Goal: Transaction & Acquisition: Purchase product/service

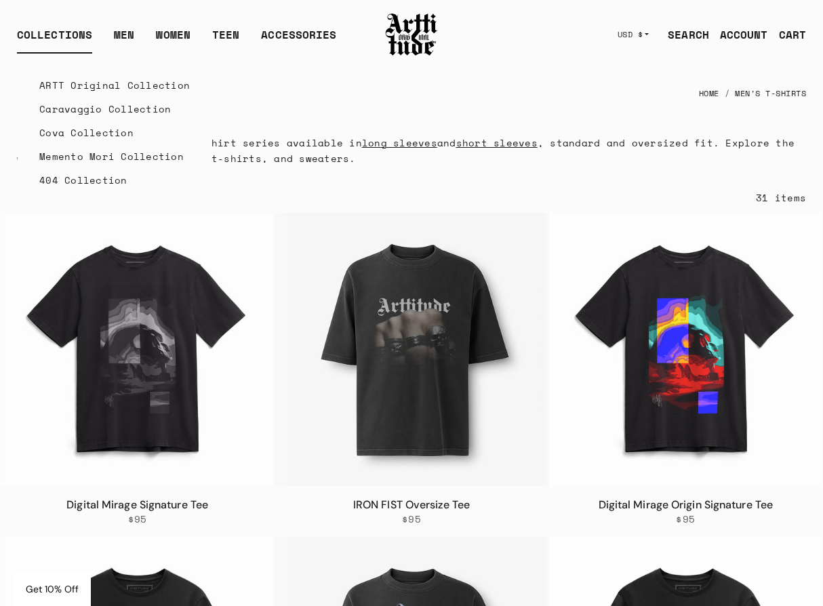
click at [72, 129] on link "Cova Collection" at bounding box center [114, 133] width 150 height 24
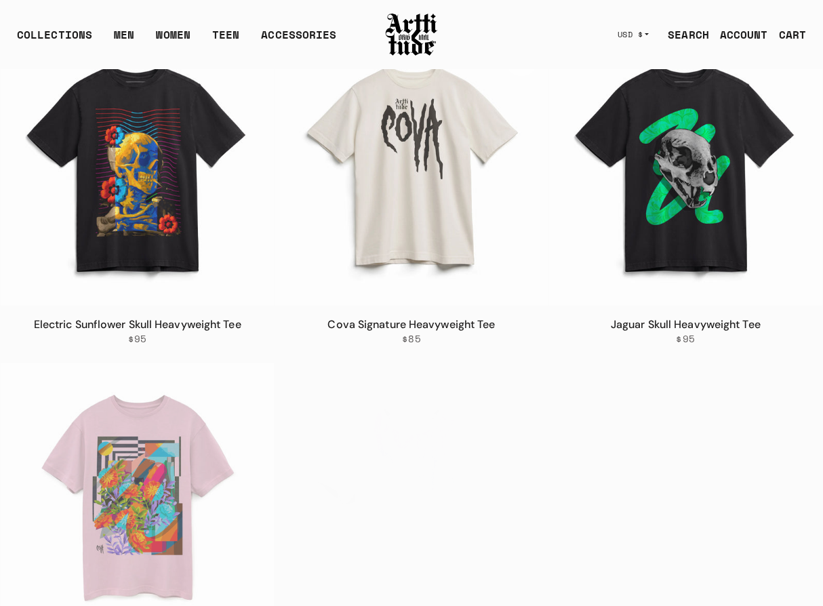
scroll to position [1281, 0]
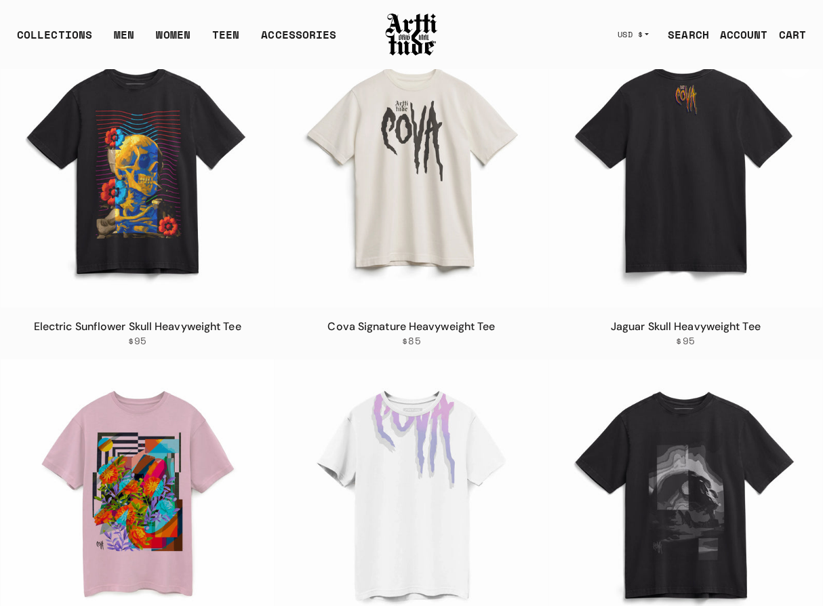
click at [716, 150] on img at bounding box center [685, 171] width 273 height 273
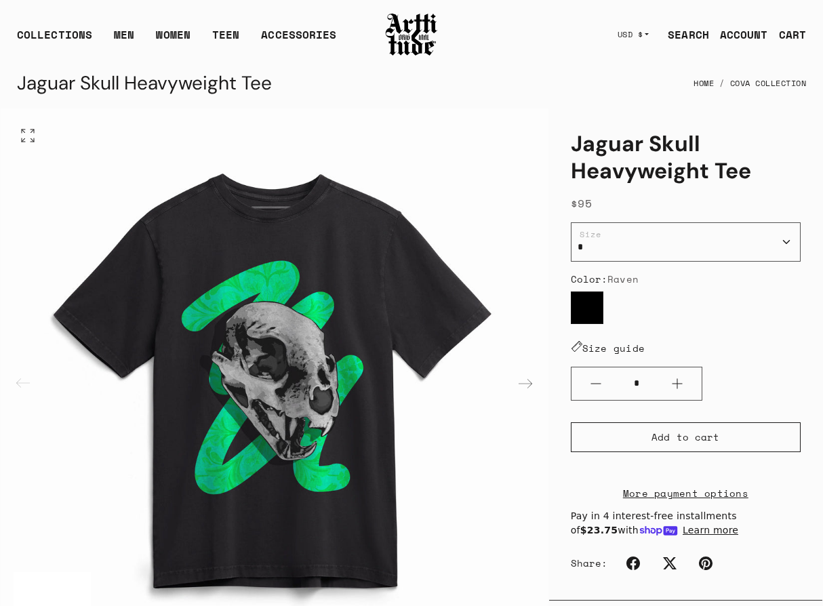
scroll to position [445, 0]
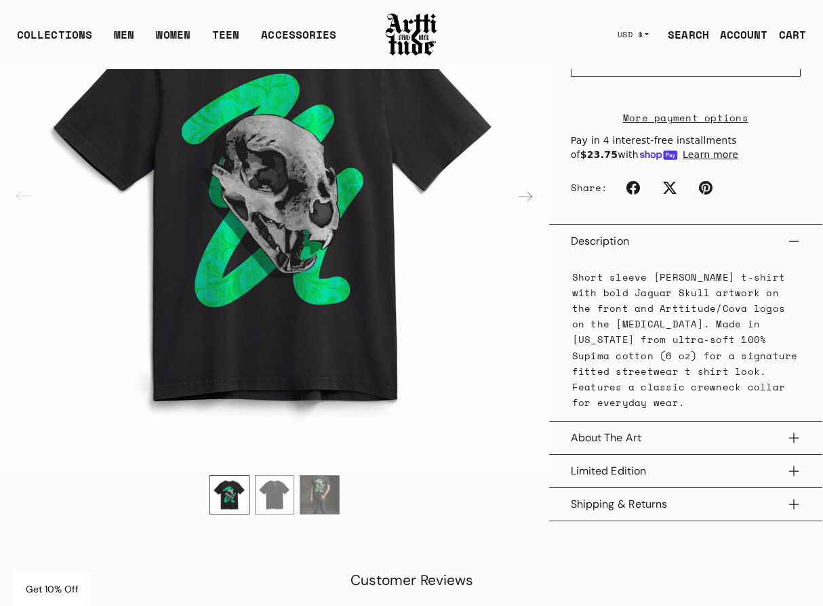
click at [331, 424] on img "1 / 3" at bounding box center [275, 195] width 548 height 548
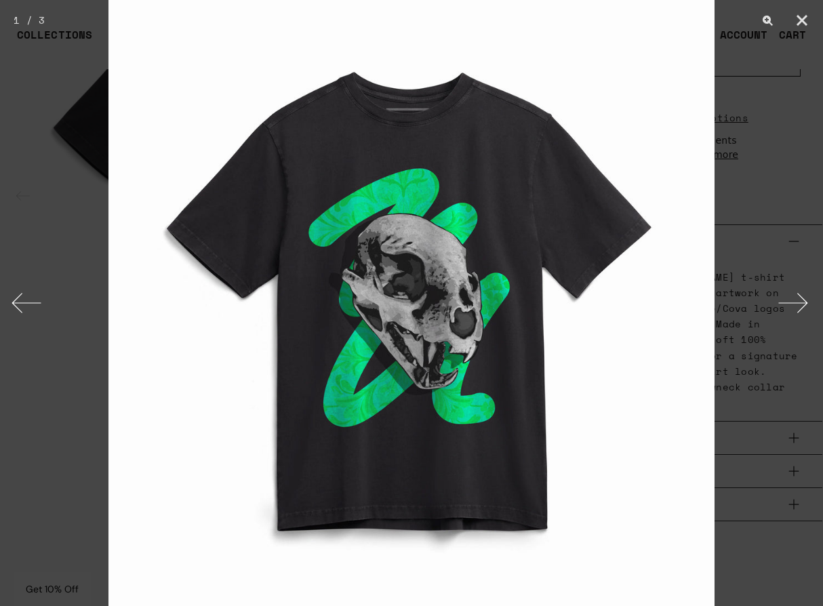
click at [796, 304] on button "Next" at bounding box center [797, 303] width 51 height 68
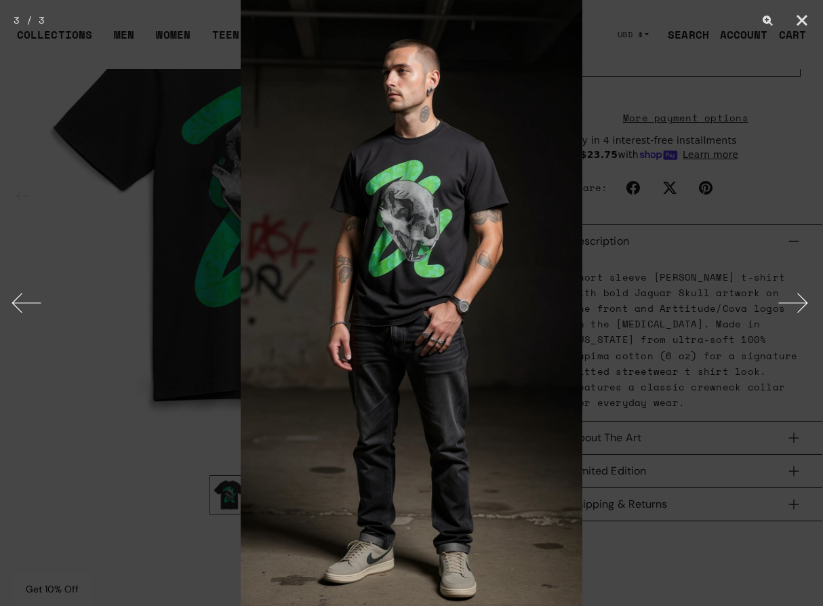
click at [9, 222] on div at bounding box center [411, 303] width 823 height 606
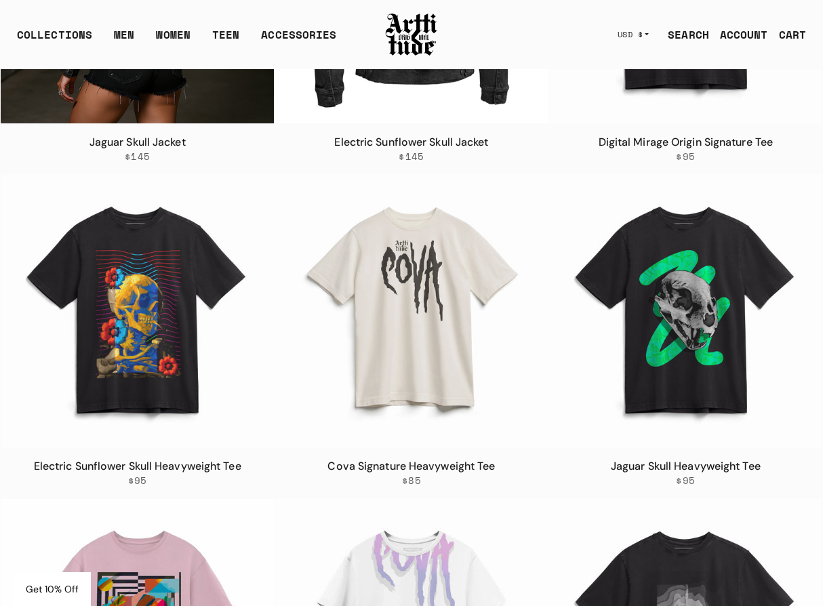
scroll to position [1143, 0]
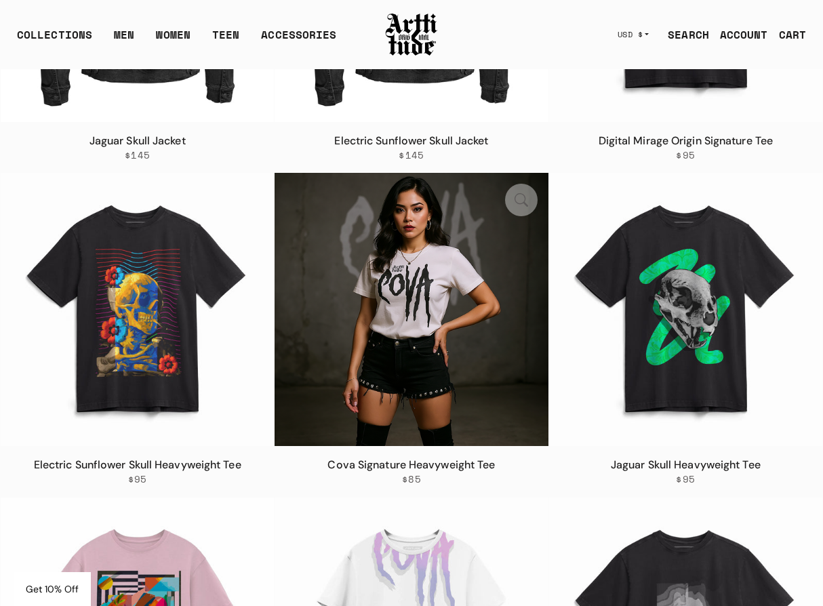
click at [418, 258] on img at bounding box center [411, 309] width 273 height 273
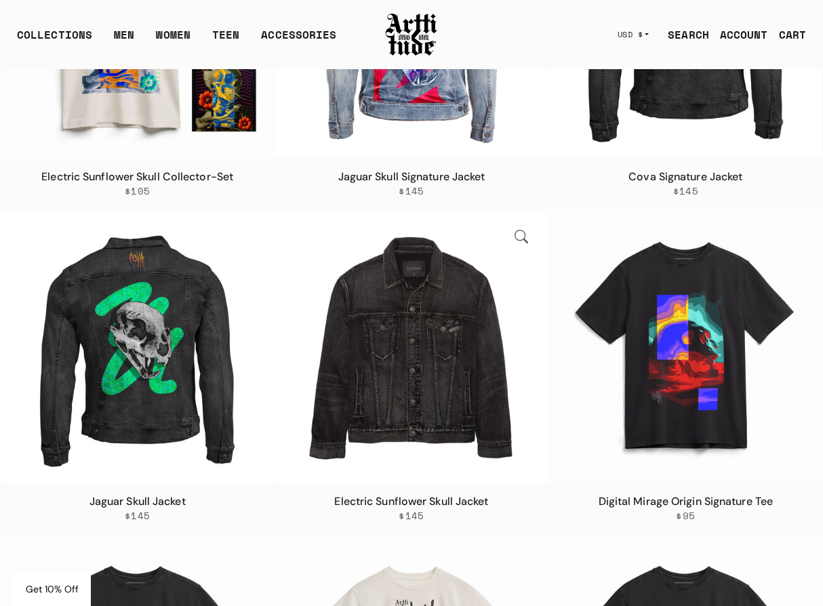
scroll to position [763, 0]
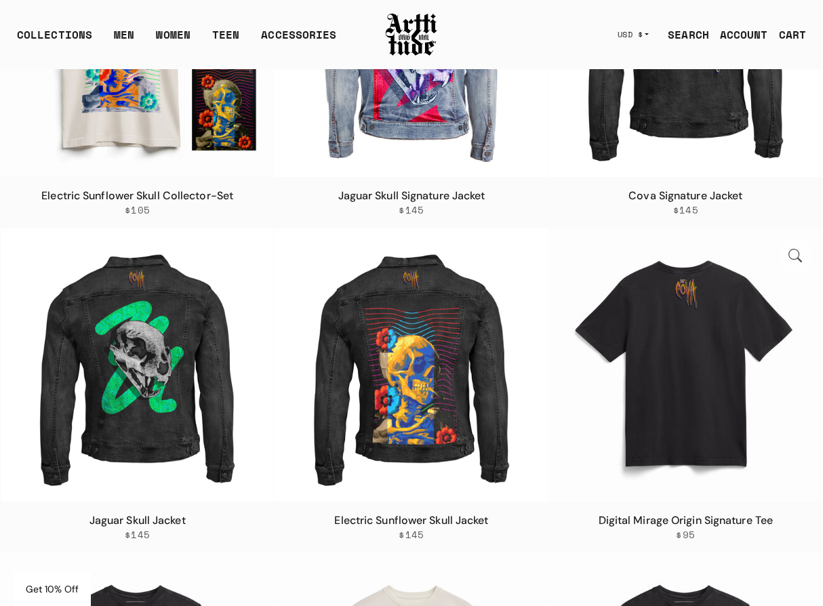
click at [604, 362] on img at bounding box center [685, 364] width 273 height 273
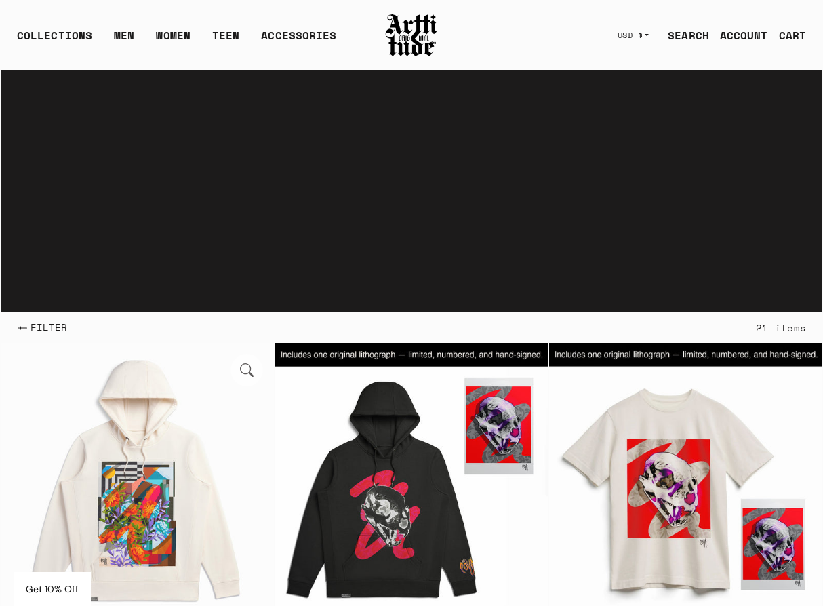
scroll to position [67, 0]
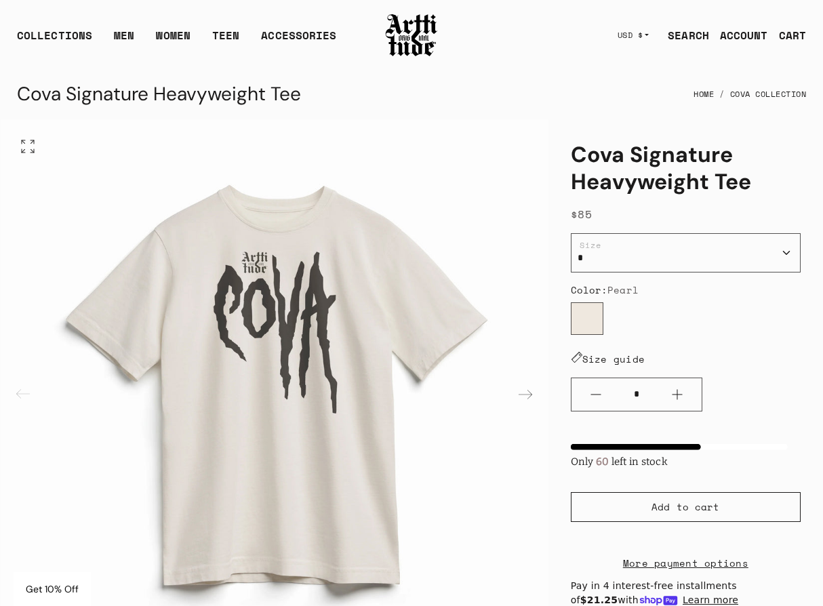
scroll to position [285, 0]
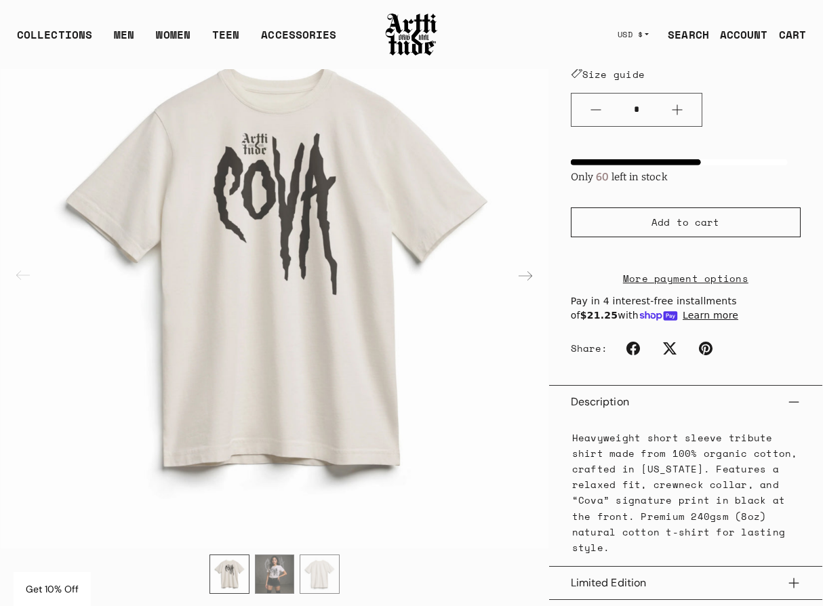
click at [281, 568] on img "2 / 3" at bounding box center [275, 574] width 39 height 39
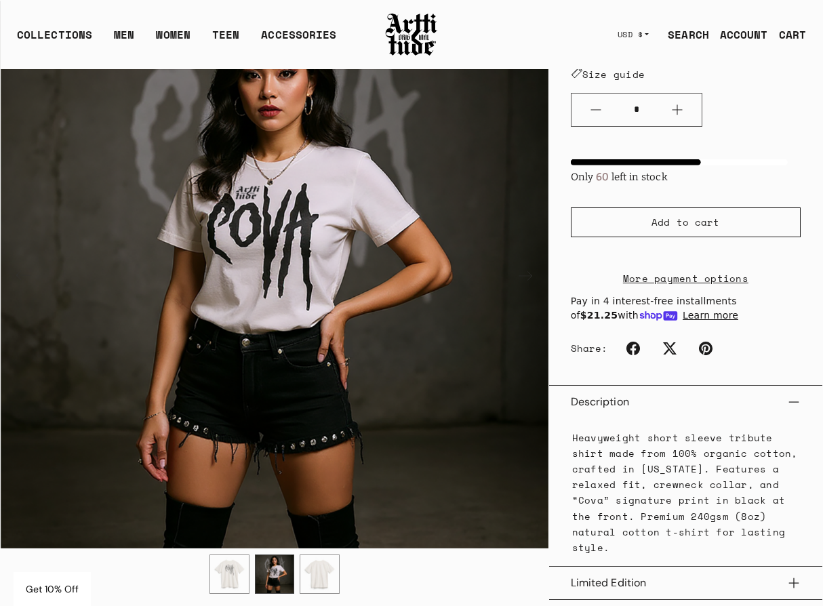
click at [229, 580] on img "1 / 3" at bounding box center [229, 574] width 39 height 39
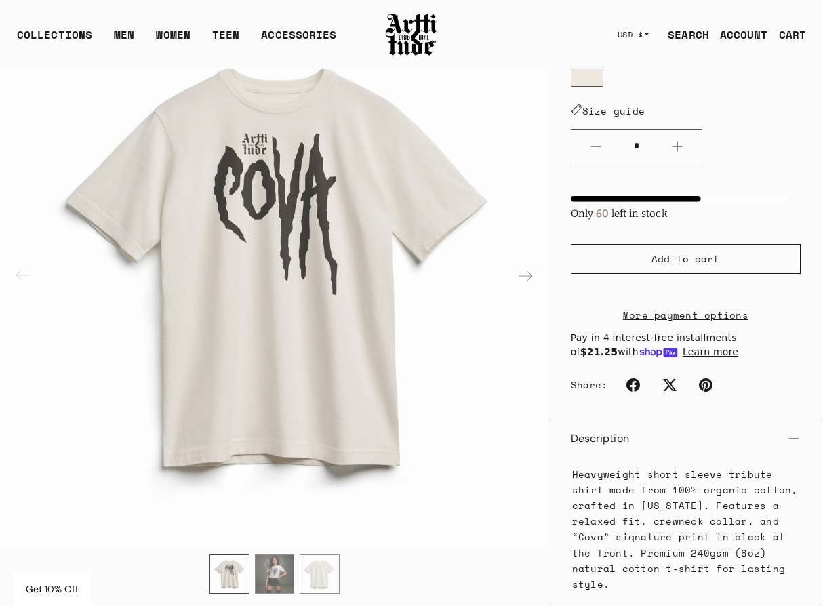
scroll to position [256, 0]
